Goal: Check status

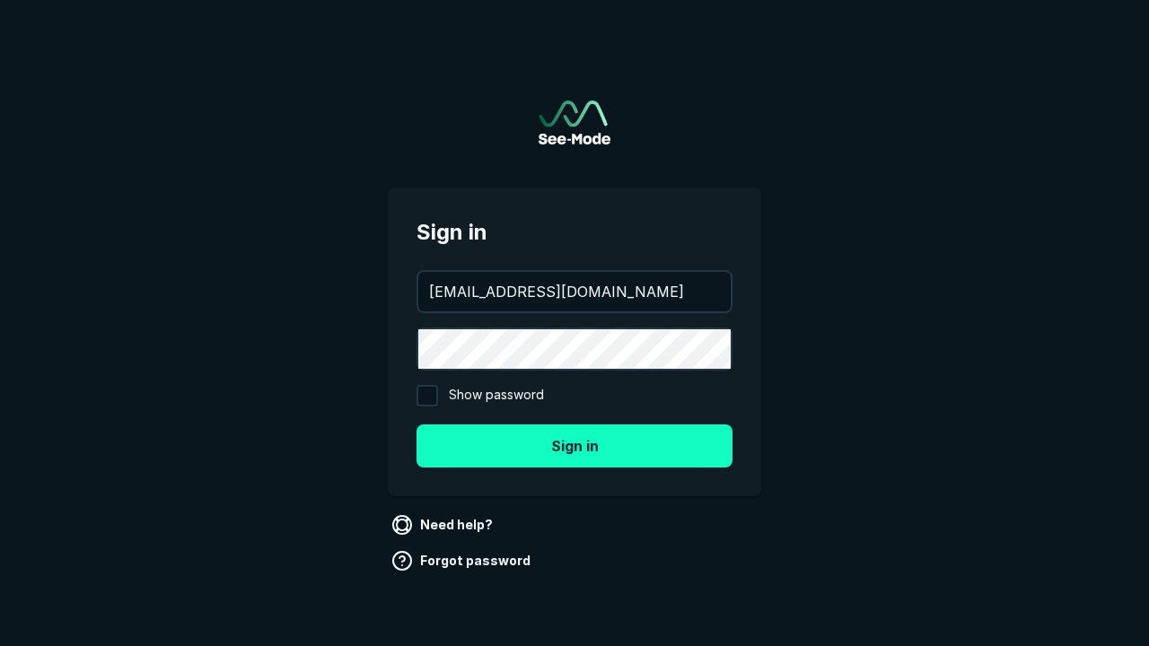
click at [574, 445] on button "Sign in" at bounding box center [574, 445] width 316 height 43
